Goal: Task Accomplishment & Management: Complete application form

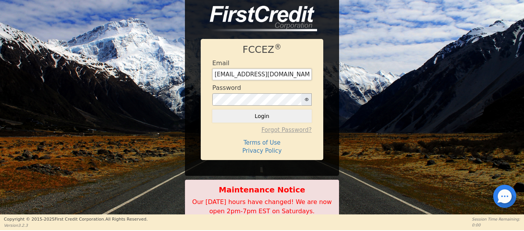
type input "[EMAIL_ADDRESS][DOMAIN_NAME]"
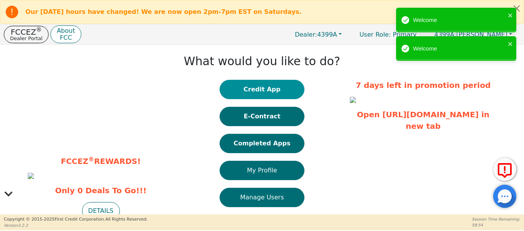
click at [284, 93] on button "Credit App" at bounding box center [262, 89] width 85 height 19
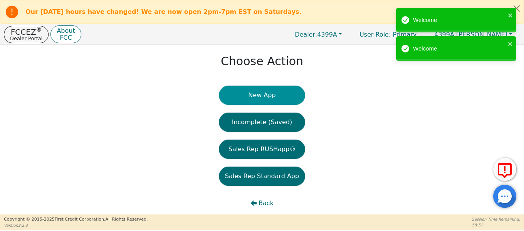
click at [284, 97] on button "New App" at bounding box center [262, 95] width 86 height 19
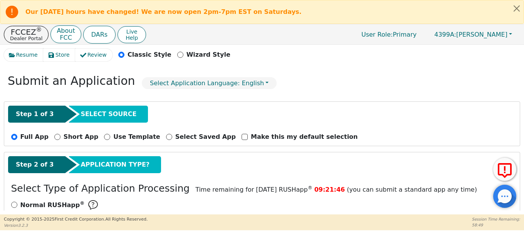
scroll to position [77, 0]
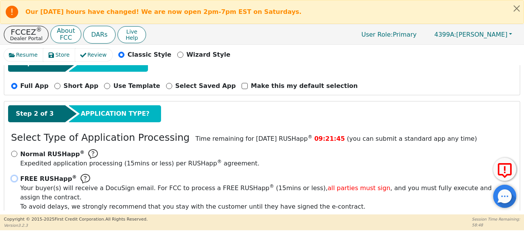
click at [13, 178] on input "FREE RUSHapp ® Your buyer(s) will receive a DocuSign email. For FCC to process …" at bounding box center [14, 178] width 6 height 6
radio input "true"
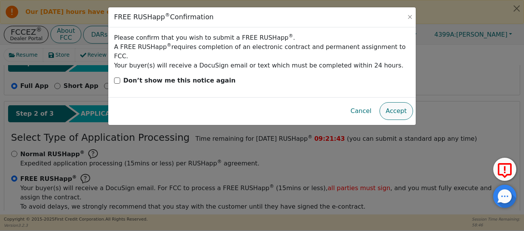
click at [387, 104] on button "Accept" at bounding box center [396, 111] width 34 height 18
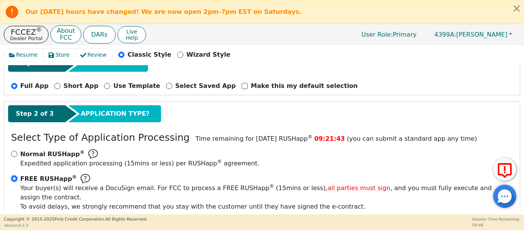
scroll to position [179, 0]
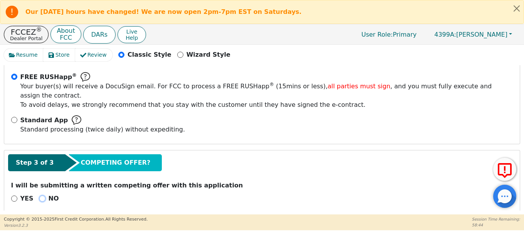
click at [40, 195] on input "NO" at bounding box center [42, 198] width 6 height 6
radio input "true"
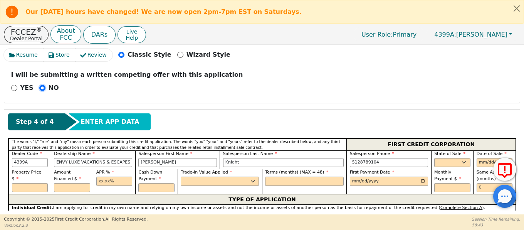
scroll to position [333, 0]
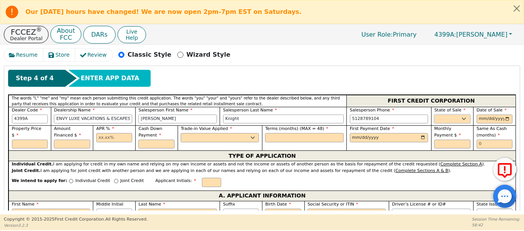
click at [460, 114] on select "AK AL AR AZ CA CO CT DC DE FL [GEOGRAPHIC_DATA] HI IA ID IL IN KS [GEOGRAPHIC_D…" at bounding box center [452, 118] width 36 height 9
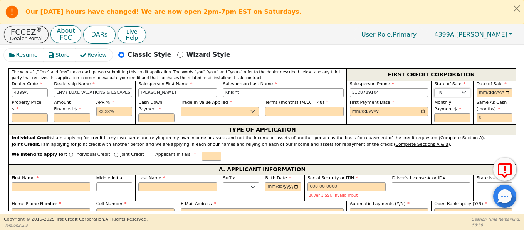
scroll to position [371, 0]
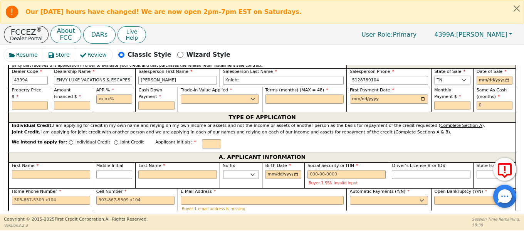
click at [460, 76] on select "AK AL AR AZ CA CO CT DC DE FL [GEOGRAPHIC_DATA] HI IA ID IL IN KS [GEOGRAPHIC_D…" at bounding box center [452, 80] width 36 height 9
select select "[GEOGRAPHIC_DATA]"
click at [434, 76] on select "AK AL AR AZ CA CO CT DC DE FL [GEOGRAPHIC_DATA] HI IA ID IL IN KS [GEOGRAPHIC_D…" at bounding box center [452, 80] width 36 height 9
click at [503, 76] on input "date" at bounding box center [494, 80] width 36 height 9
type input "[DATE]"
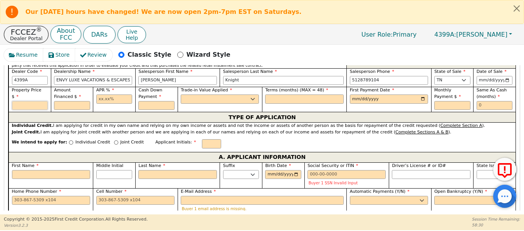
click at [34, 101] on input "text" at bounding box center [30, 105] width 36 height 9
type input "11848.00"
type input "17.99"
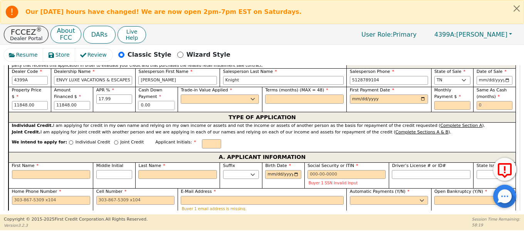
type input "0.00"
click at [210, 94] on select "Yes No" at bounding box center [220, 98] width 78 height 9
select select "n"
click at [181, 94] on select "Yes No" at bounding box center [220, 98] width 78 height 9
click at [277, 94] on input "text" at bounding box center [304, 98] width 78 height 9
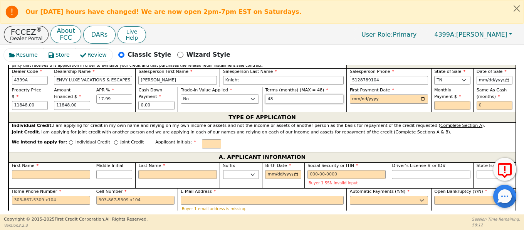
type input "48"
click at [421, 94] on input "date" at bounding box center [389, 98] width 78 height 9
type input "[DATE]"
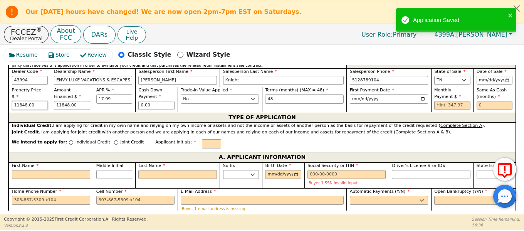
click at [39, 101] on input "11848.00" at bounding box center [30, 105] width 36 height 9
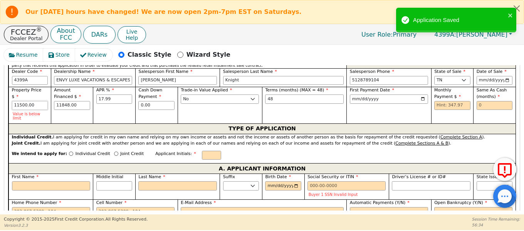
type input "11500.00"
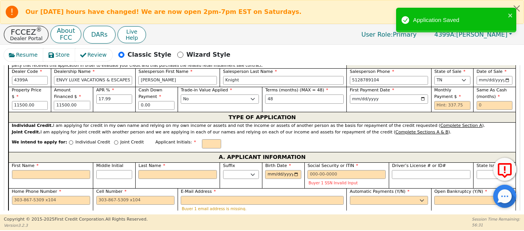
type input "11500.00"
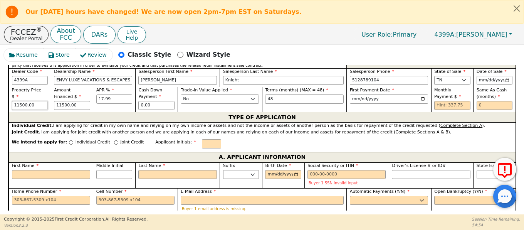
click at [18, 101] on input "11500.00" at bounding box center [30, 105] width 36 height 9
type input "10500.00"
click at [38, 101] on input "10500.00" at bounding box center [30, 105] width 36 height 9
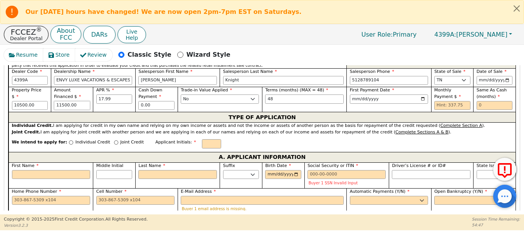
click at [76, 101] on input "11500.00" at bounding box center [72, 105] width 36 height 9
paste input "0"
type input "10500.00"
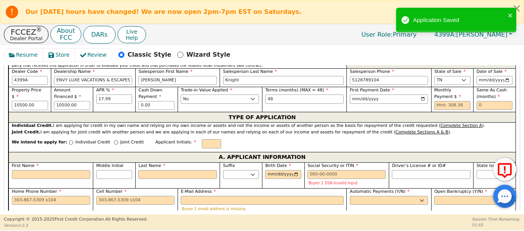
drag, startPoint x: 17, startPoint y: 89, endPoint x: 12, endPoint y: 89, distance: 5.4
click at [12, 101] on input "10500.00" at bounding box center [30, 105] width 36 height 9
click at [17, 101] on input "10500.00" at bounding box center [30, 105] width 36 height 9
drag, startPoint x: 18, startPoint y: 89, endPoint x: 10, endPoint y: 89, distance: 7.3
click at [10, 89] on div "Property Price $ 10500.00" at bounding box center [29, 99] width 42 height 25
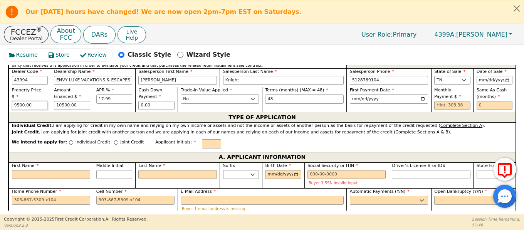
type input "9500.00"
click at [37, 101] on input "9500.00" at bounding box center [30, 105] width 36 height 9
click at [77, 101] on input "10500.00" at bounding box center [72, 105] width 36 height 9
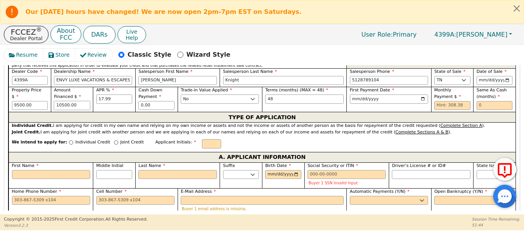
paste input "9"
drag, startPoint x: 58, startPoint y: 96, endPoint x: 53, endPoint y: 96, distance: 5.0
click at [53, 96] on div "Amount Financed $ 9500.00" at bounding box center [72, 99] width 42 height 25
type input "8500.00"
drag, startPoint x: 16, startPoint y: 89, endPoint x: 11, endPoint y: 89, distance: 5.0
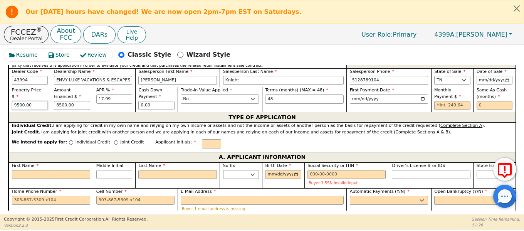
click at [11, 89] on div "Property Price $ 9500.00" at bounding box center [29, 99] width 42 height 25
type input "8500.00"
click at [56, 101] on input "8500.00" at bounding box center [72, 105] width 36 height 9
click at [57, 101] on input "8500.00" at bounding box center [72, 105] width 36 height 9
drag, startPoint x: 57, startPoint y: 96, endPoint x: 52, endPoint y: 96, distance: 5.0
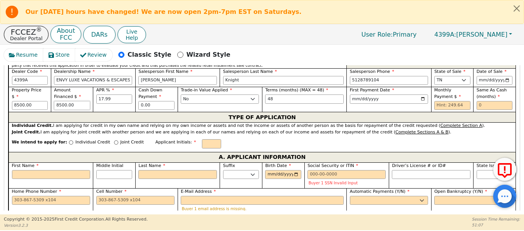
click at [52, 96] on div "Amount Financed $ 8500.00" at bounding box center [72, 99] width 42 height 25
type input "7500.00"
click at [16, 101] on input "8500.00" at bounding box center [30, 105] width 36 height 9
type input "7500.00"
click at [58, 101] on input "7500.00" at bounding box center [72, 105] width 36 height 9
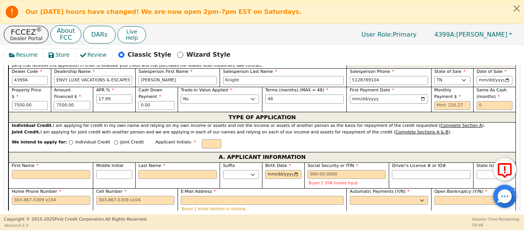
drag, startPoint x: 58, startPoint y: 95, endPoint x: 54, endPoint y: 95, distance: 4.2
click at [54, 101] on input "7500.00" at bounding box center [72, 105] width 36 height 9
click at [58, 101] on input "7500.00" at bounding box center [72, 105] width 36 height 9
drag, startPoint x: 59, startPoint y: 94, endPoint x: 54, endPoint y: 94, distance: 5.0
click at [54, 101] on input "7500.00" at bounding box center [72, 105] width 36 height 9
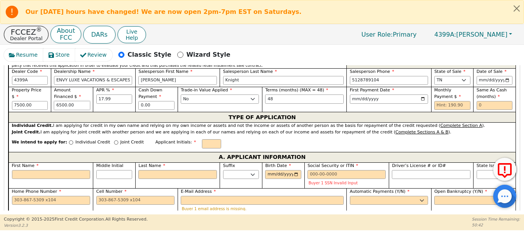
type input "6500.00"
drag, startPoint x: 16, startPoint y: 89, endPoint x: 12, endPoint y: 89, distance: 4.2
click at [12, 101] on input "7500.00" at bounding box center [30, 105] width 36 height 9
type input "6500.00"
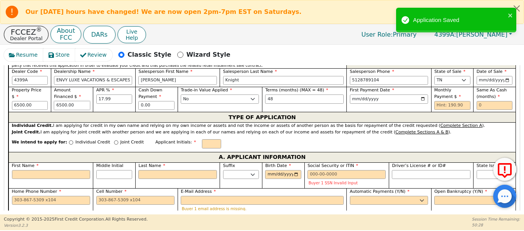
click at [57, 101] on input "6500.00" at bounding box center [72, 105] width 36 height 9
click at [59, 101] on input "6500.00" at bounding box center [72, 105] width 36 height 9
drag, startPoint x: 59, startPoint y: 96, endPoint x: 54, endPoint y: 96, distance: 4.3
click at [54, 101] on input "6500.00" at bounding box center [72, 105] width 36 height 9
type input "5500.00"
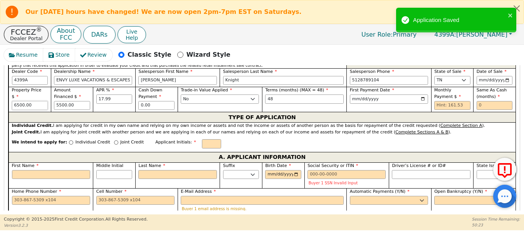
click at [12, 101] on input "6500.00" at bounding box center [30, 105] width 36 height 9
type input "5500.00"
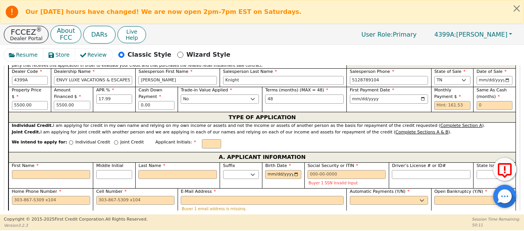
click at [58, 101] on input "5500.00" at bounding box center [72, 105] width 36 height 9
drag, startPoint x: 58, startPoint y: 95, endPoint x: 54, endPoint y: 94, distance: 3.9
click at [54, 101] on input "5500.00" at bounding box center [72, 105] width 36 height 9
type input "4500.00"
click at [13, 101] on input "5500.00" at bounding box center [30, 105] width 36 height 9
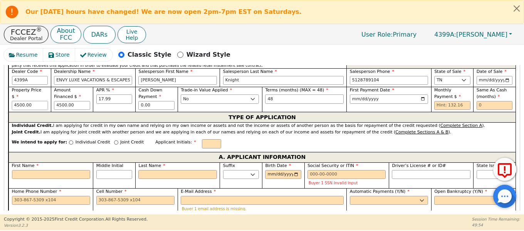
click at [15, 101] on input "4500.00" at bounding box center [30, 105] width 36 height 9
click at [13, 101] on input "4500.00" at bounding box center [30, 105] width 36 height 9
click at [15, 101] on input "4500.00" at bounding box center [30, 105] width 36 height 9
click at [13, 101] on input "4500.00" at bounding box center [30, 105] width 36 height 9
type input "3500.00"
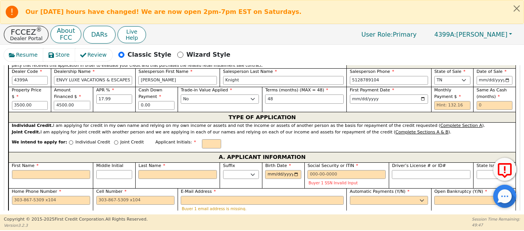
click at [57, 101] on input "4500.00" at bounding box center [72, 105] width 36 height 9
drag, startPoint x: 58, startPoint y: 94, endPoint x: 54, endPoint y: 94, distance: 4.2
click at [54, 101] on input "4500.00" at bounding box center [72, 105] width 36 height 9
type input "3500.00"
